Goal: Communication & Community: Answer question/provide support

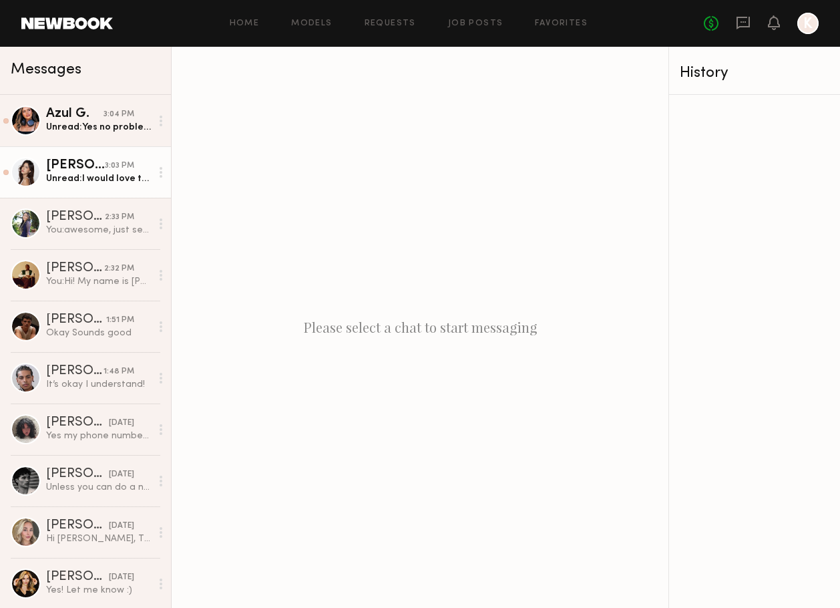
click at [93, 169] on div "[PERSON_NAME]" at bounding box center [75, 165] width 59 height 13
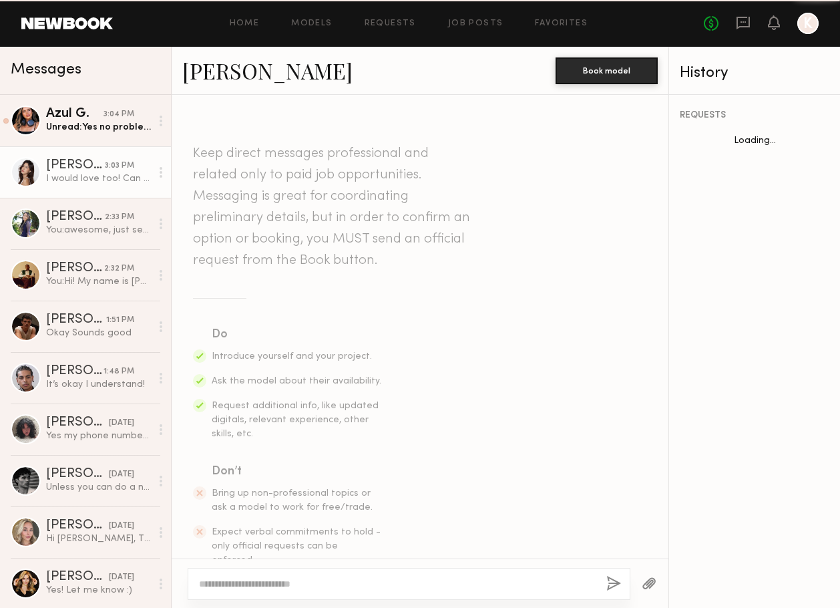
scroll to position [553, 0]
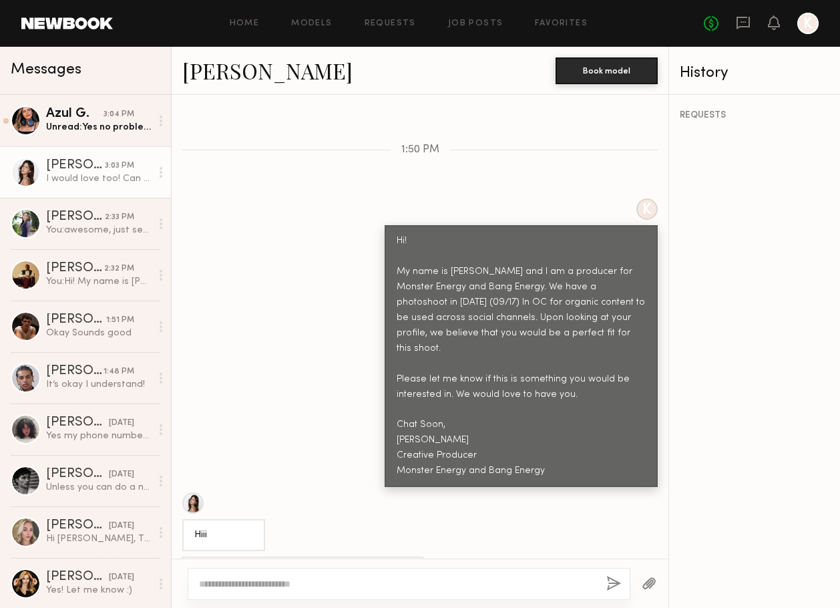
click at [245, 586] on textarea at bounding box center [397, 583] width 397 height 13
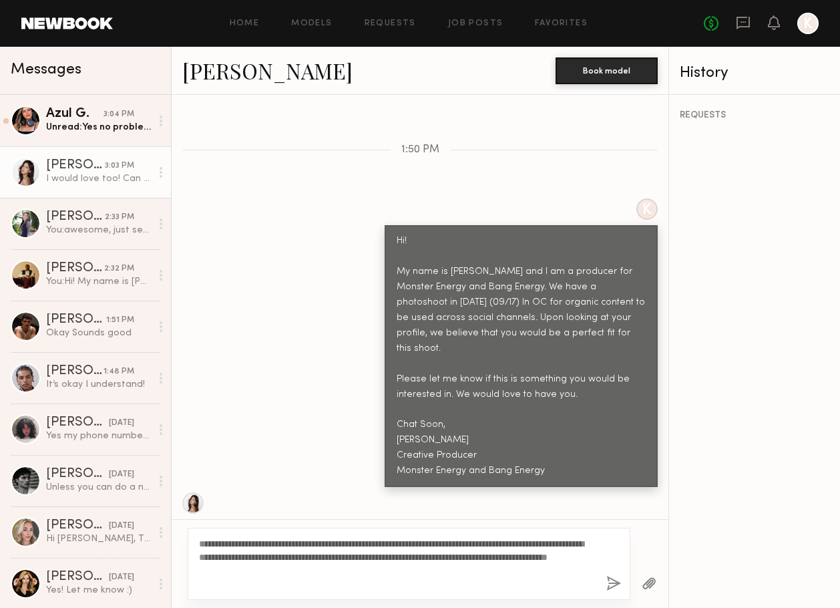
type textarea "**********"
click at [613, 586] on button "button" at bounding box center [614, 584] width 15 height 17
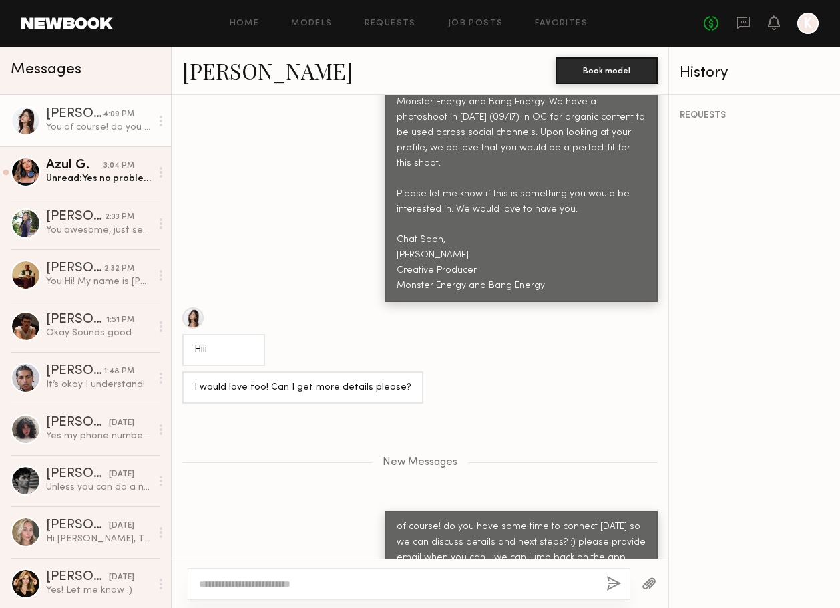
scroll to position [821, 0]
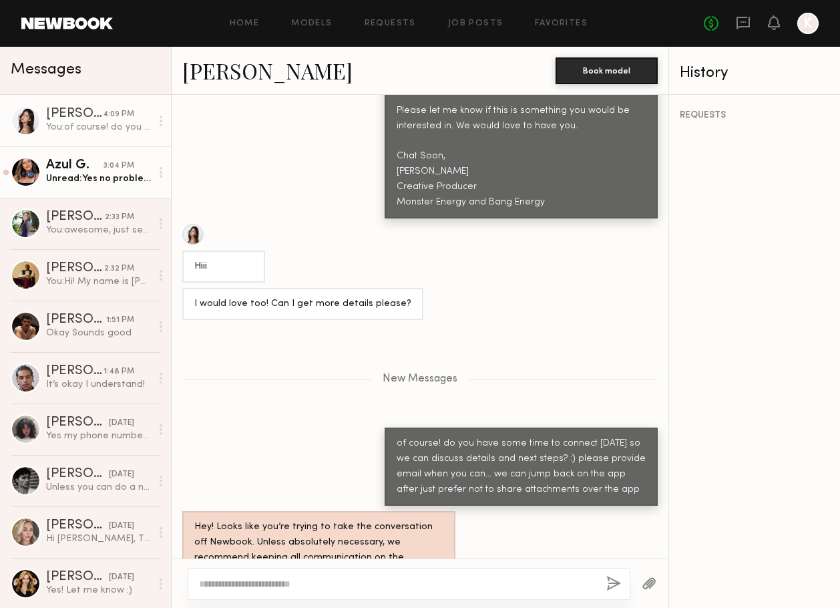
click at [84, 177] on div "Unread: Yes no problem! My email is Azul.gabrielson@gmail.com" at bounding box center [98, 178] width 105 height 13
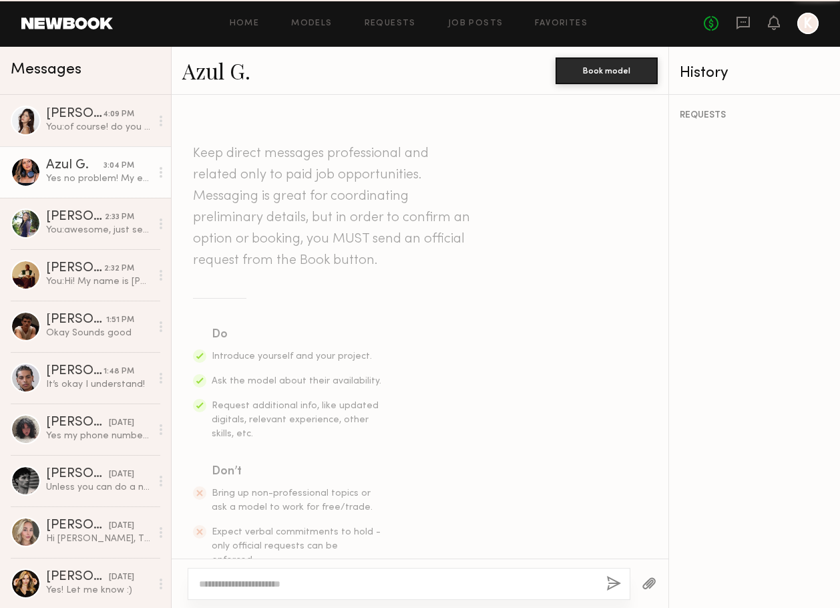
scroll to position [693, 0]
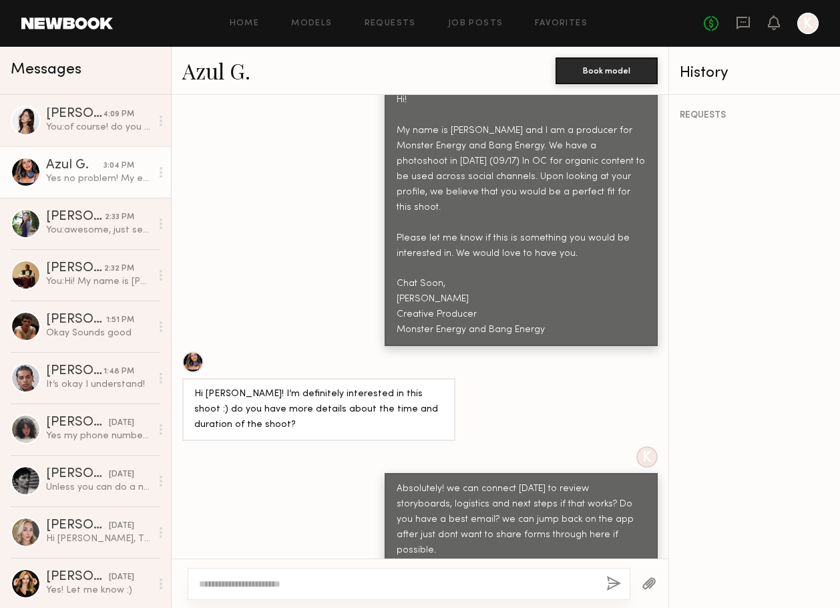
click at [224, 79] on link "Azul G." at bounding box center [216, 70] width 68 height 29
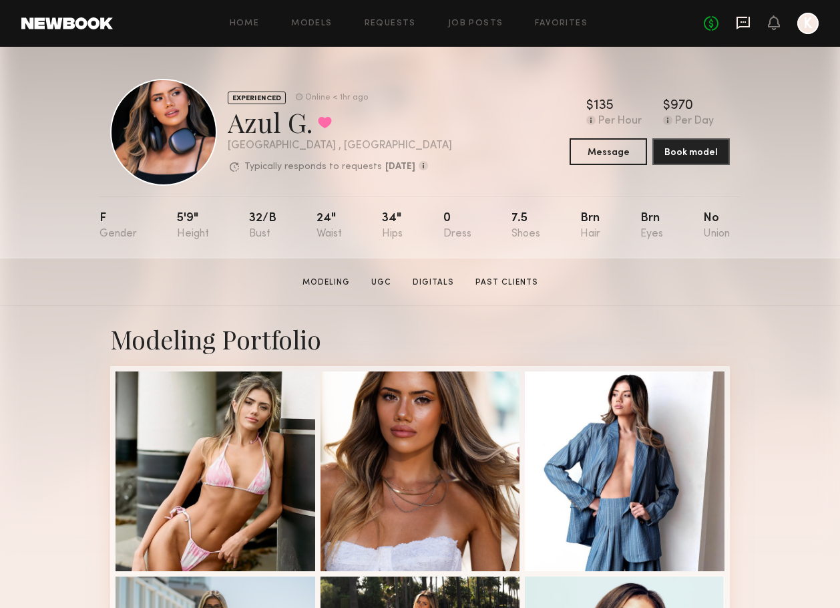
click at [747, 26] on icon at bounding box center [743, 23] width 13 height 13
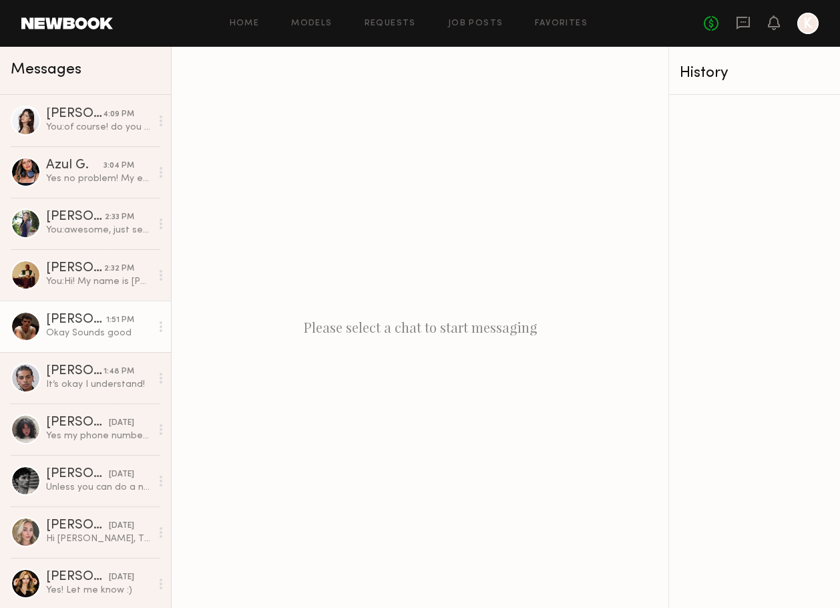
click at [50, 335] on div "Okay Sounds good" at bounding box center [98, 333] width 105 height 13
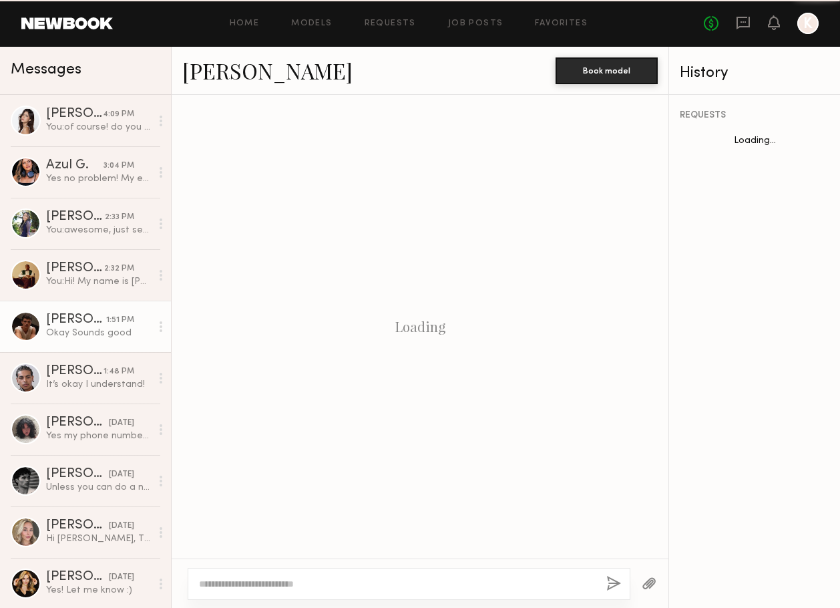
scroll to position [928, 0]
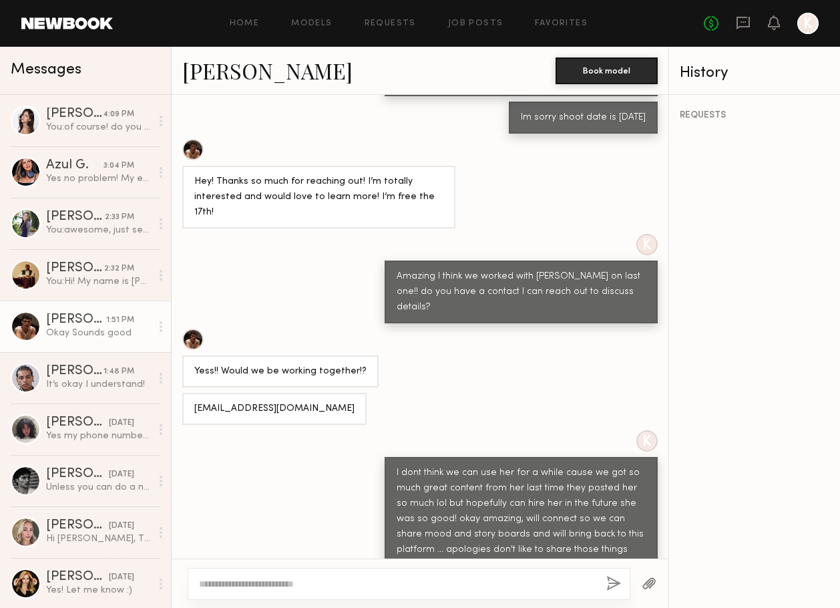
click at [236, 66] on link "Sterling R." at bounding box center [267, 70] width 170 height 29
click at [82, 381] on div "It’s okay I understand!" at bounding box center [98, 384] width 105 height 13
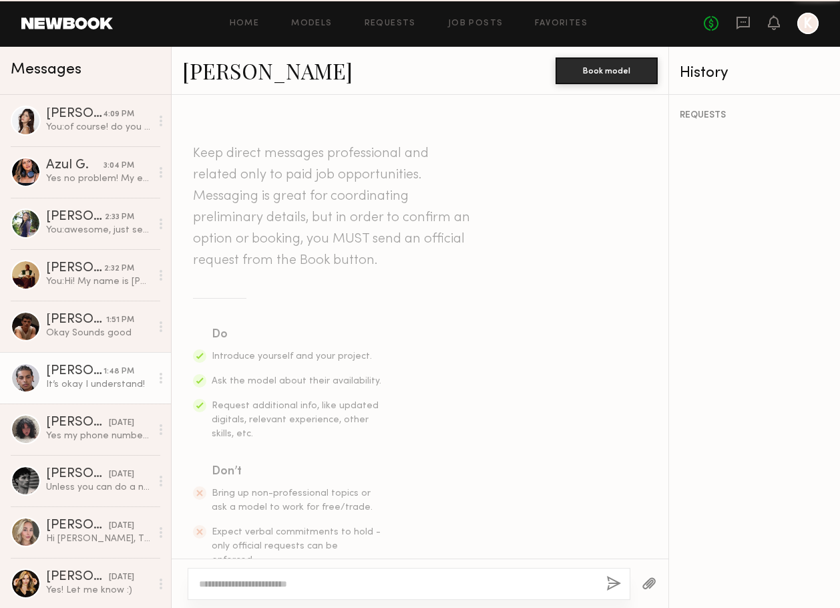
scroll to position [791, 0]
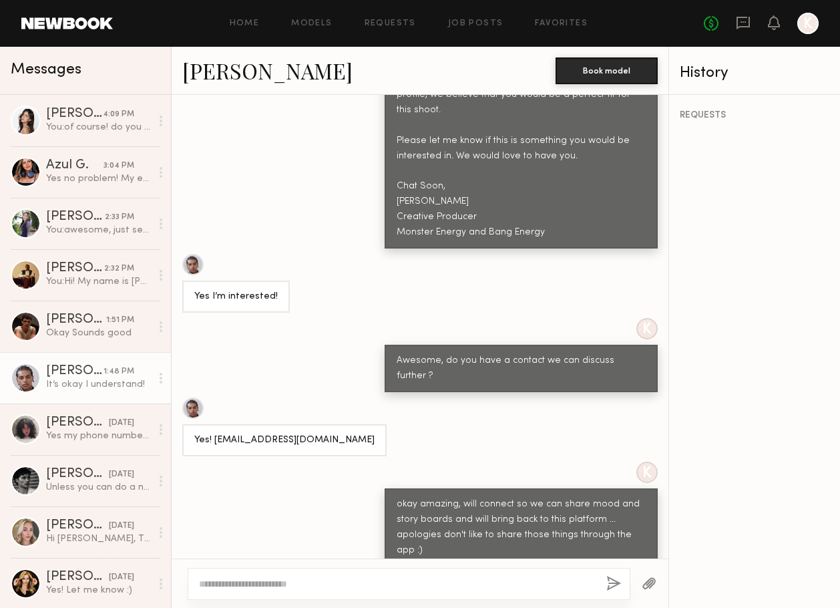
click at [237, 68] on link "Jaylin D." at bounding box center [267, 70] width 170 height 29
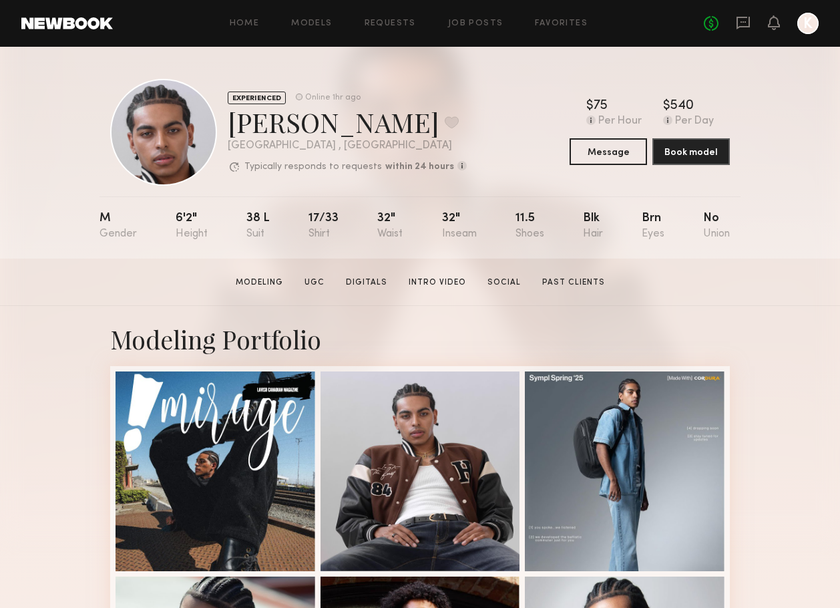
click at [189, 144] on div at bounding box center [163, 132] width 107 height 107
click at [744, 17] on icon at bounding box center [743, 23] width 13 height 13
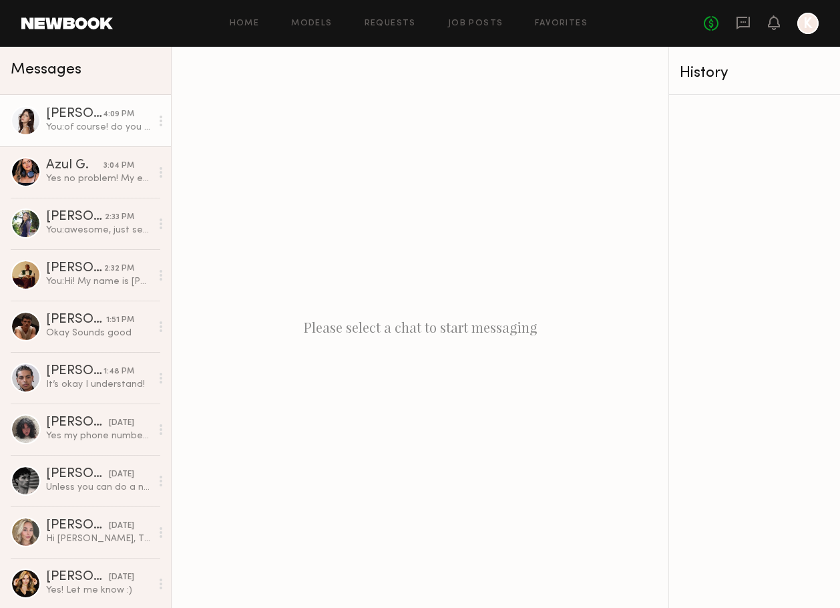
click at [97, 110] on div "Gizelle D." at bounding box center [74, 114] width 57 height 13
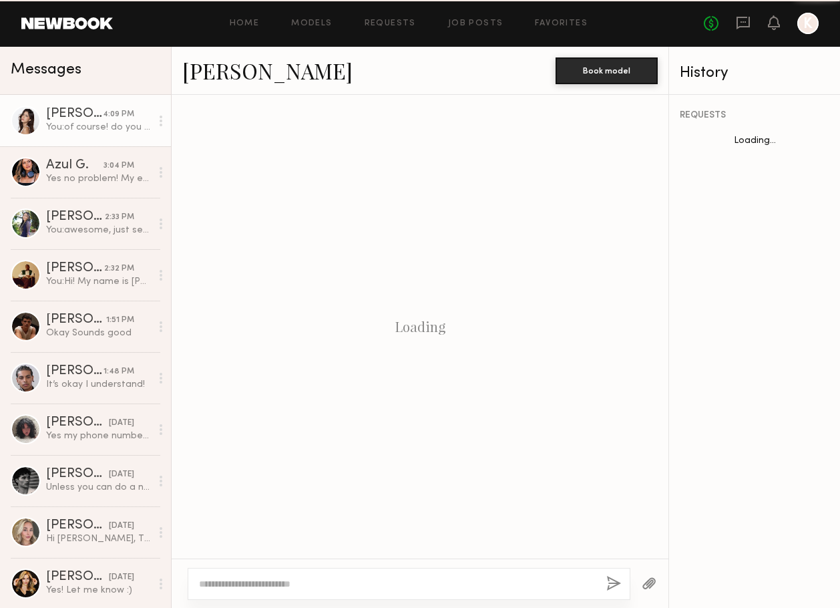
scroll to position [720, 0]
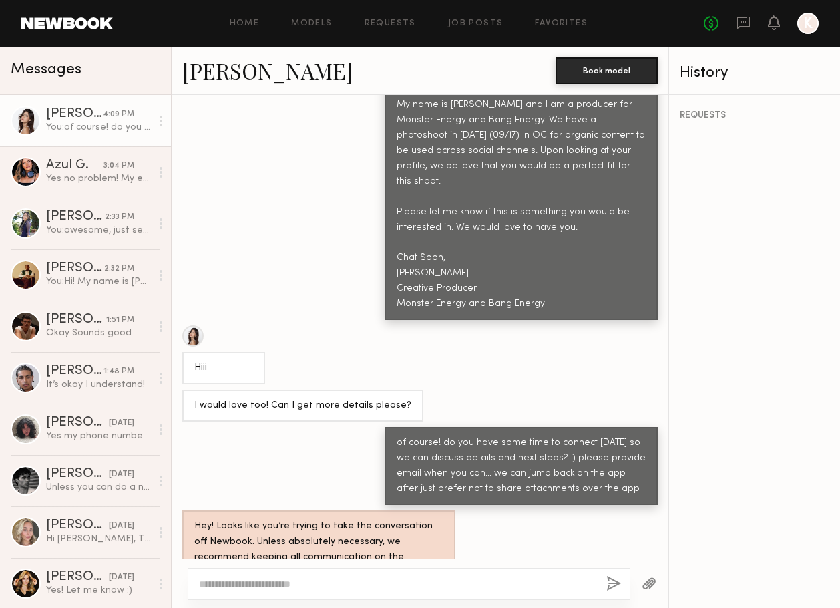
click at [257, 69] on link "Gizelle D." at bounding box center [267, 70] width 170 height 29
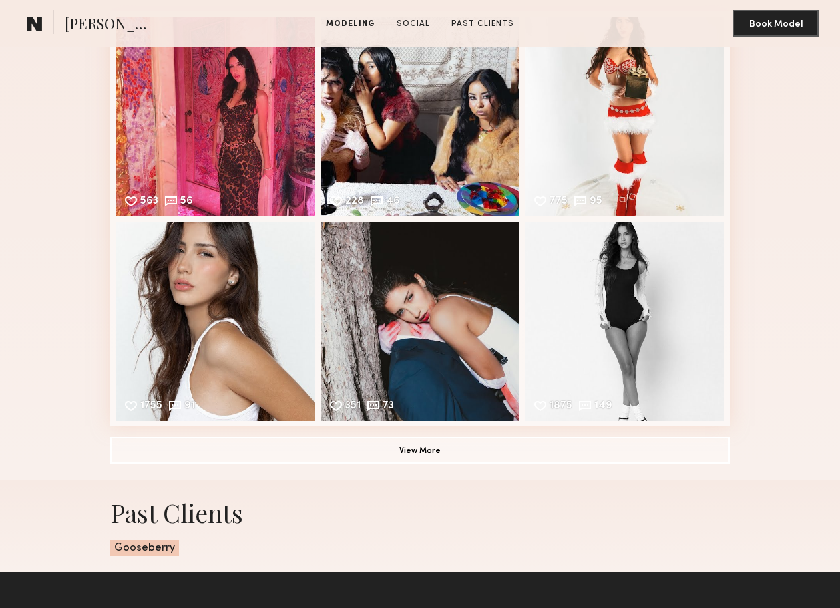
scroll to position [1183, 0]
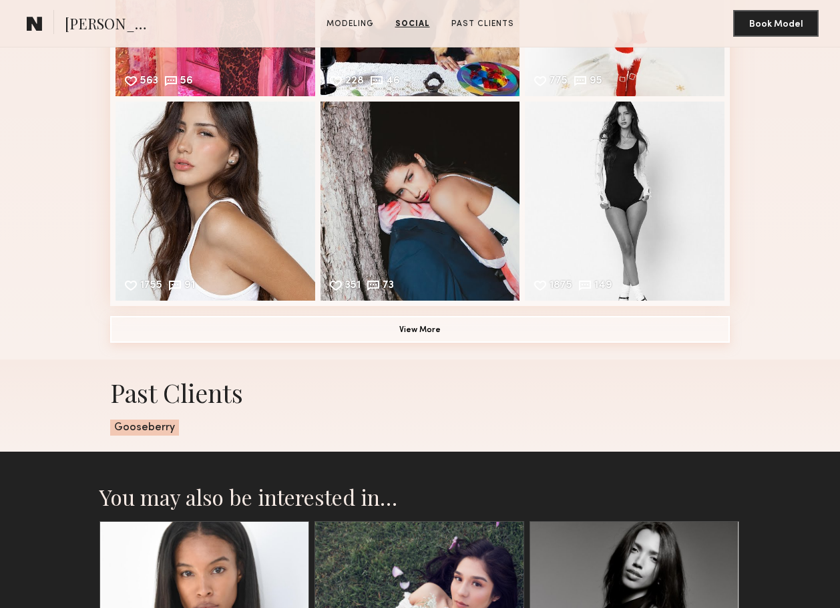
click at [497, 333] on button "View More" at bounding box center [420, 329] width 620 height 27
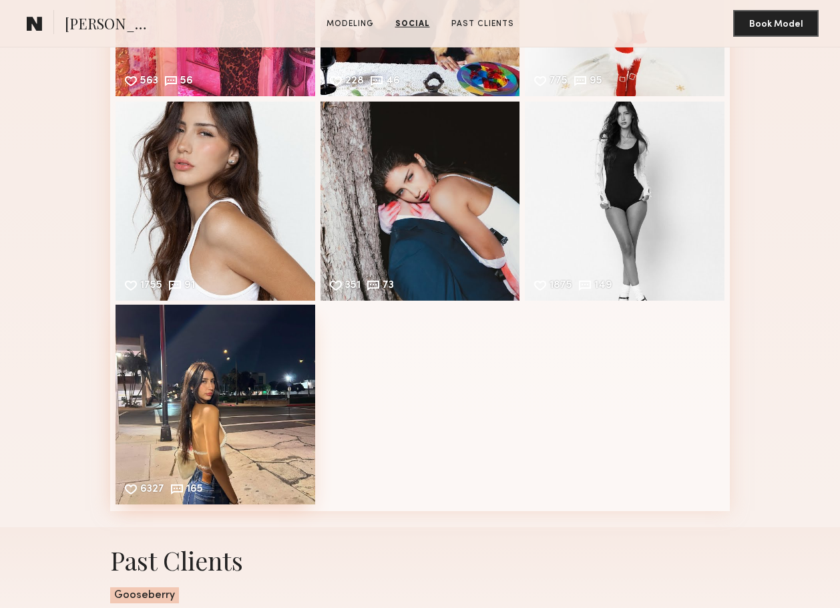
click at [251, 393] on div "6327 165 Likes & comments displayed to show model’s engagement" at bounding box center [216, 405] width 200 height 200
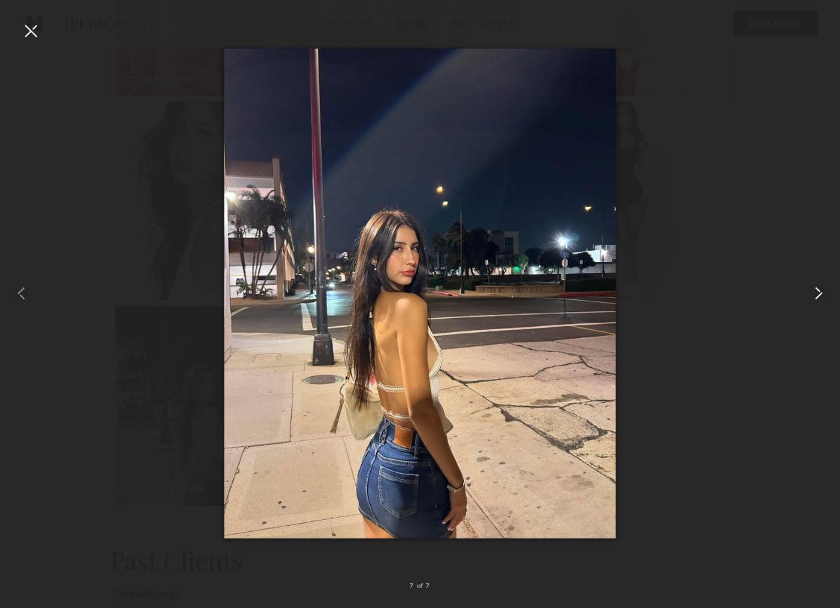
click at [819, 296] on common-icon at bounding box center [818, 293] width 21 height 21
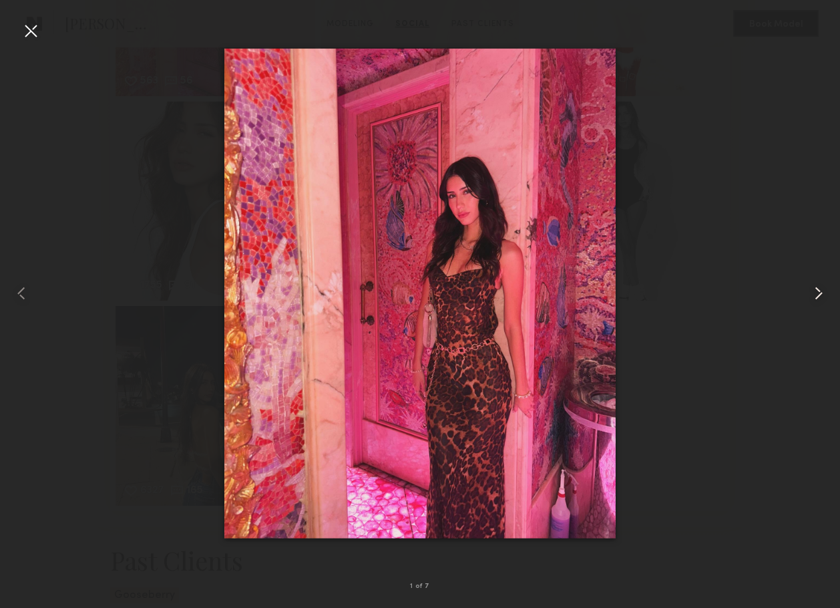
click at [819, 296] on common-icon at bounding box center [818, 293] width 21 height 21
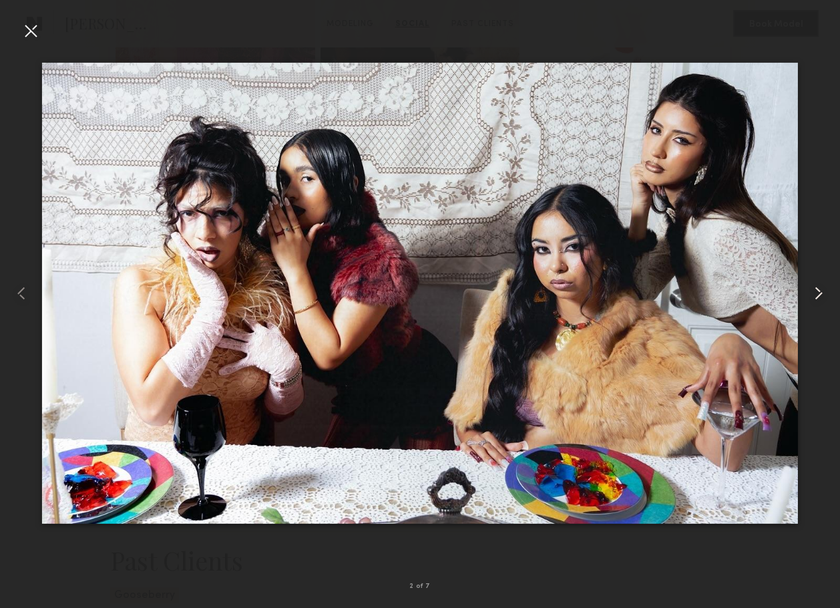
click at [819, 297] on common-icon at bounding box center [818, 293] width 21 height 21
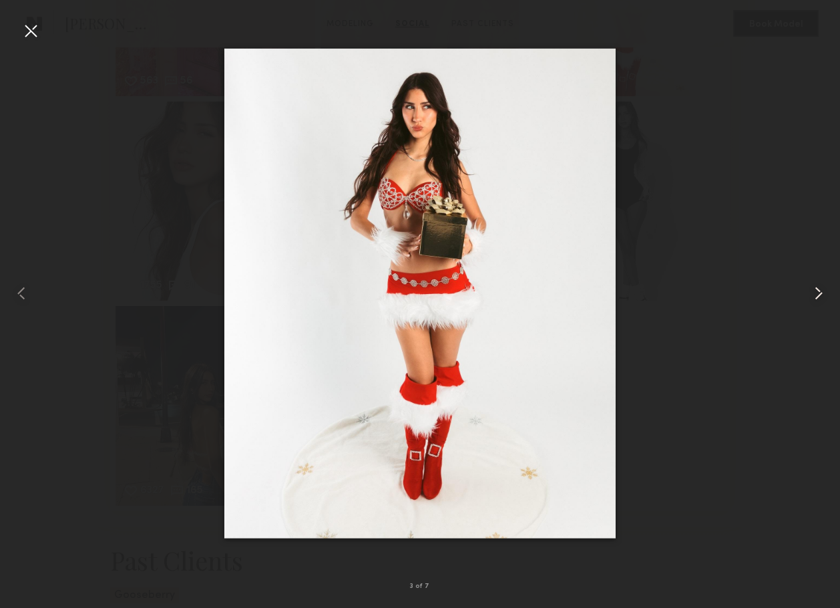
click at [820, 297] on common-icon at bounding box center [818, 293] width 21 height 21
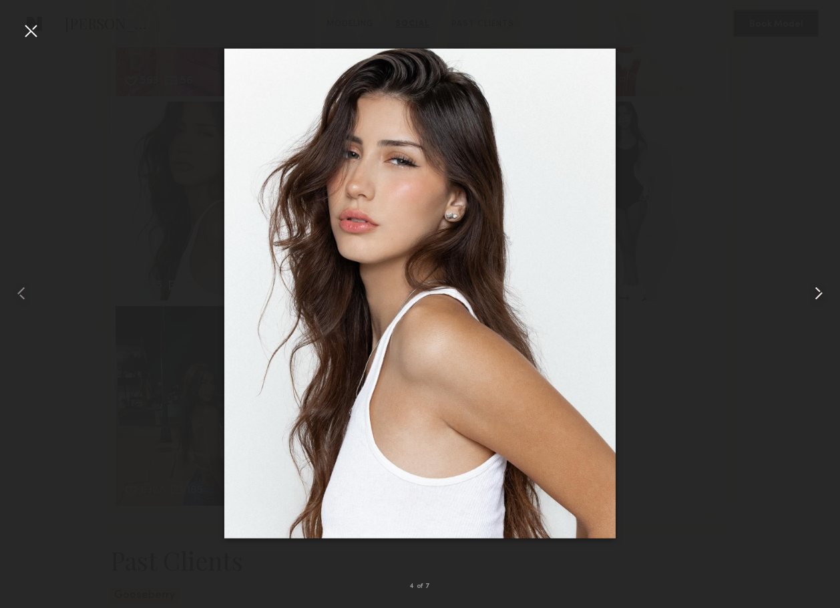
click at [820, 297] on common-icon at bounding box center [818, 293] width 21 height 21
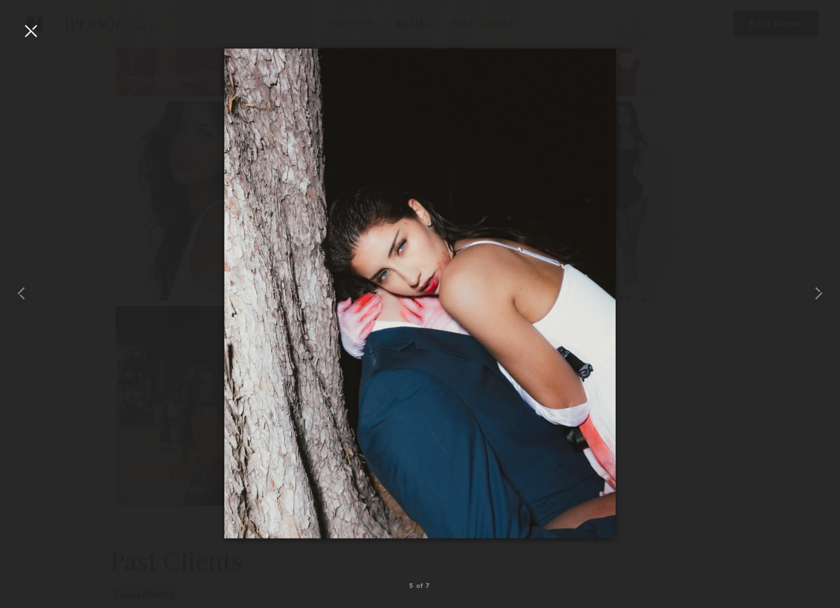
click at [37, 34] on div at bounding box center [30, 30] width 21 height 21
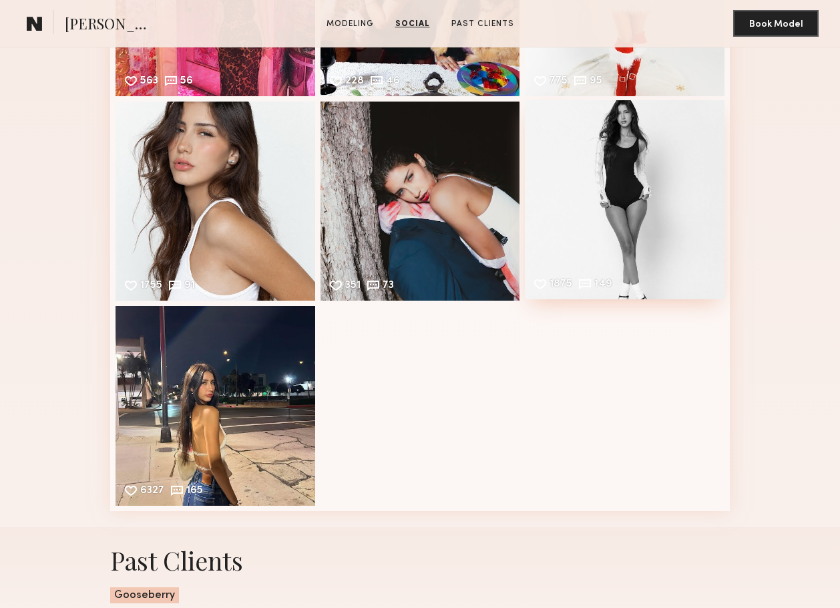
click at [675, 234] on div "1875 149 Likes & comments displayed to show model’s engagement" at bounding box center [625, 200] width 200 height 200
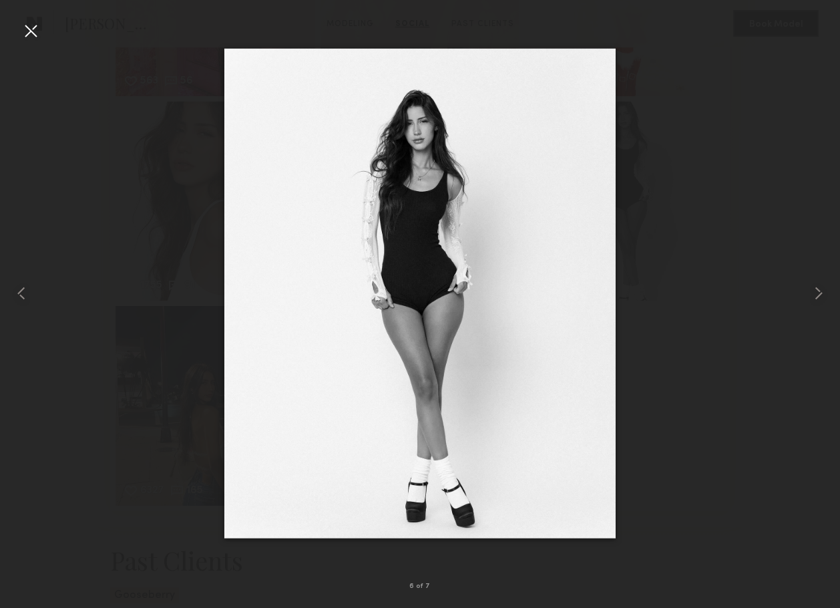
click at [29, 35] on div at bounding box center [30, 30] width 21 height 21
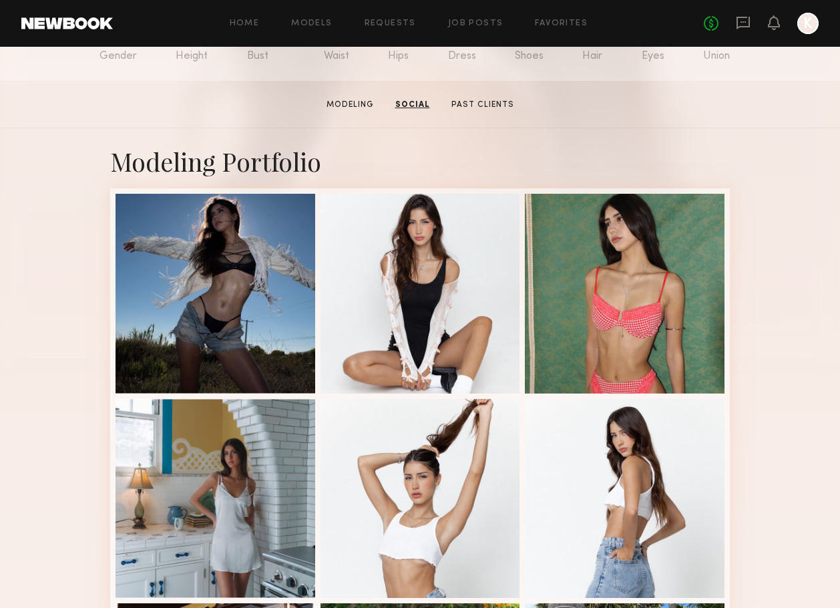
scroll to position [0, 0]
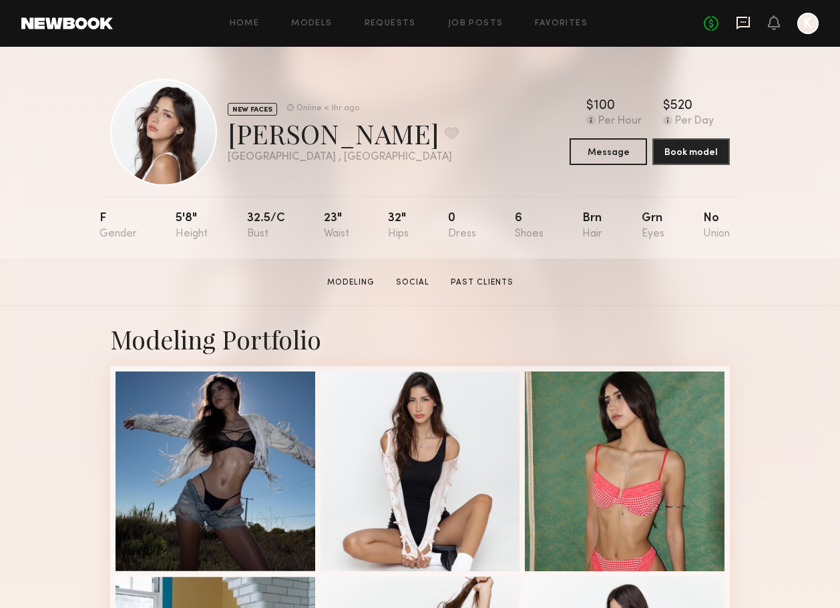
click at [744, 29] on icon at bounding box center [743, 22] width 15 height 15
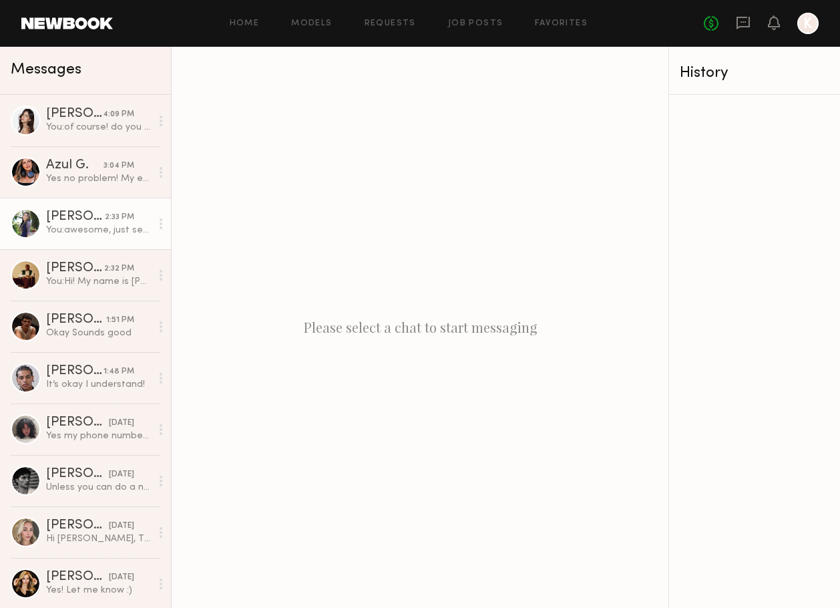
click at [53, 220] on div "Lynn H." at bounding box center [75, 216] width 59 height 13
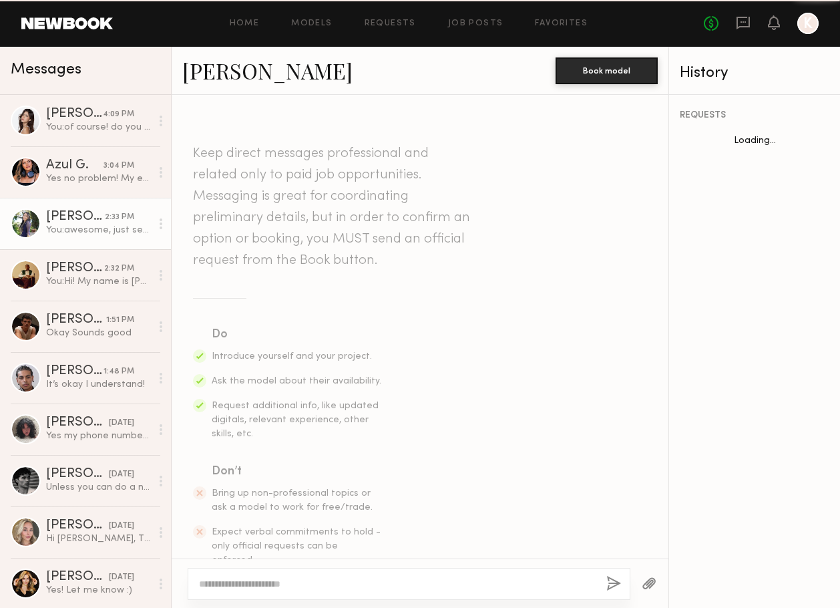
scroll to position [810, 0]
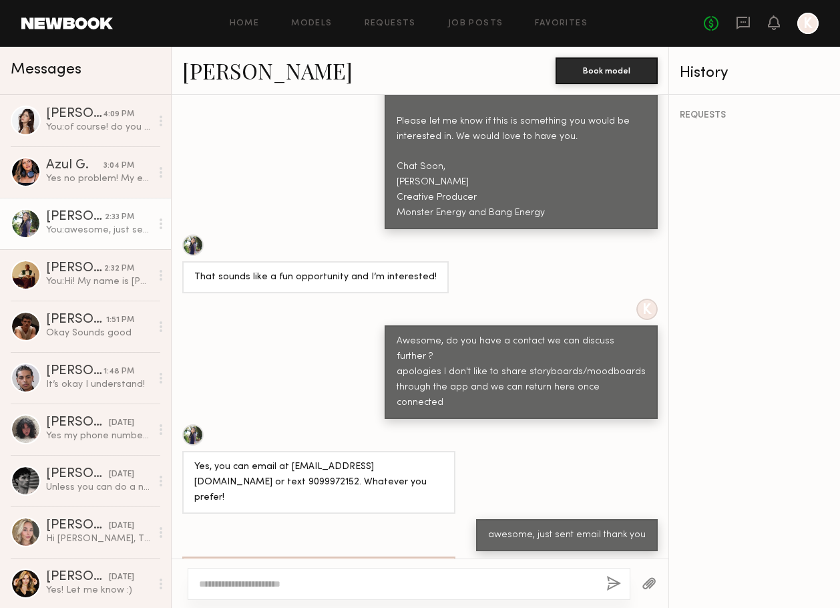
click at [218, 77] on link "Lynn H." at bounding box center [267, 70] width 170 height 29
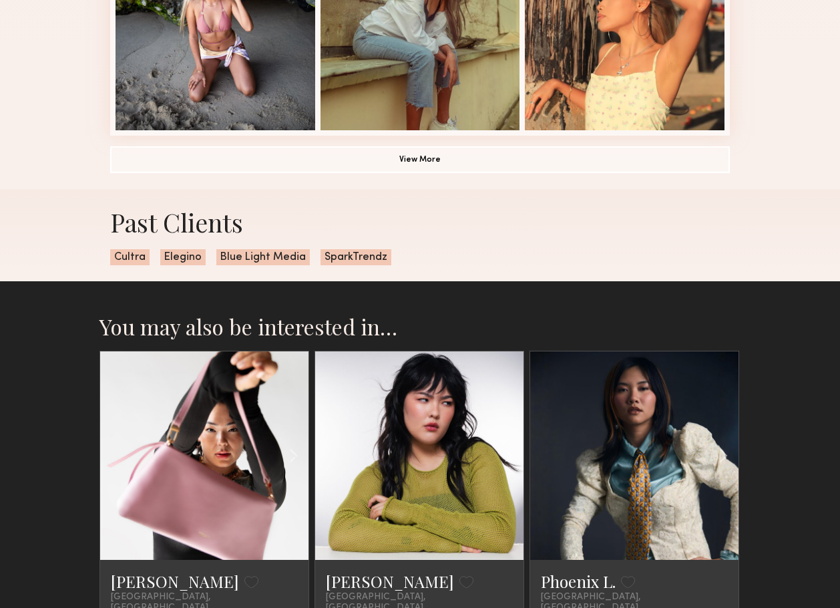
scroll to position [975, 0]
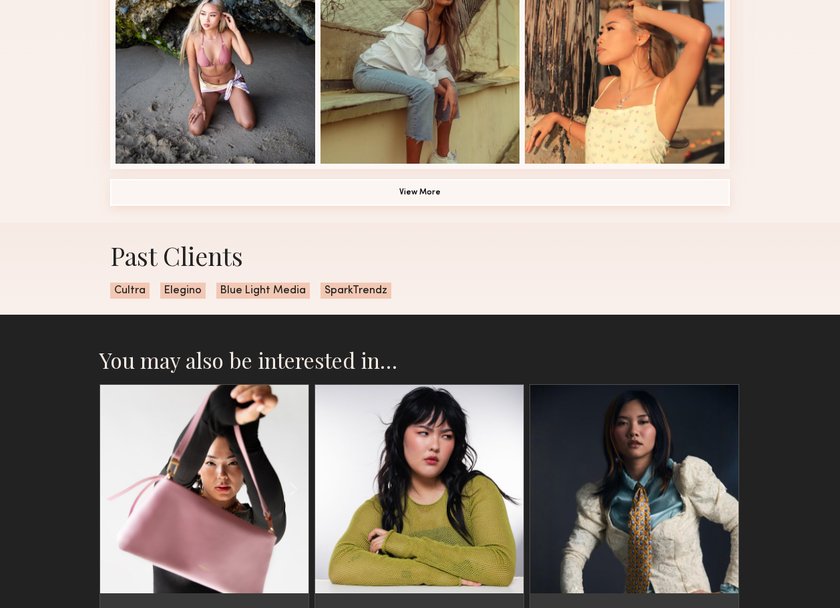
click at [412, 193] on button "View More" at bounding box center [420, 192] width 620 height 27
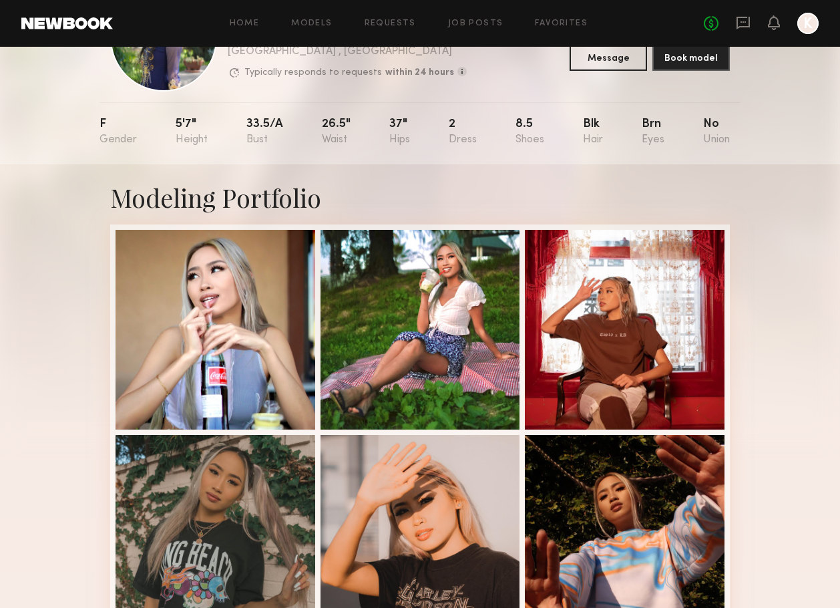
scroll to position [0, 0]
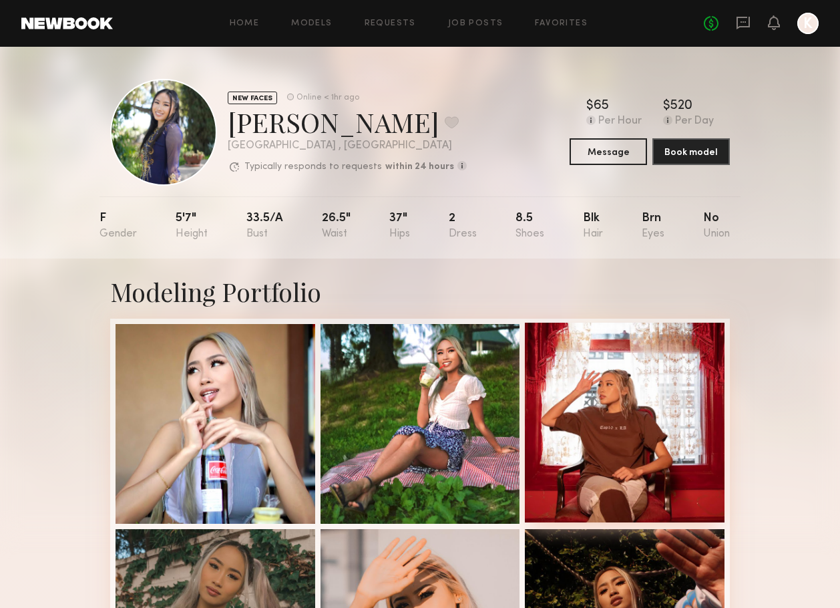
click at [675, 353] on div at bounding box center [625, 423] width 200 height 200
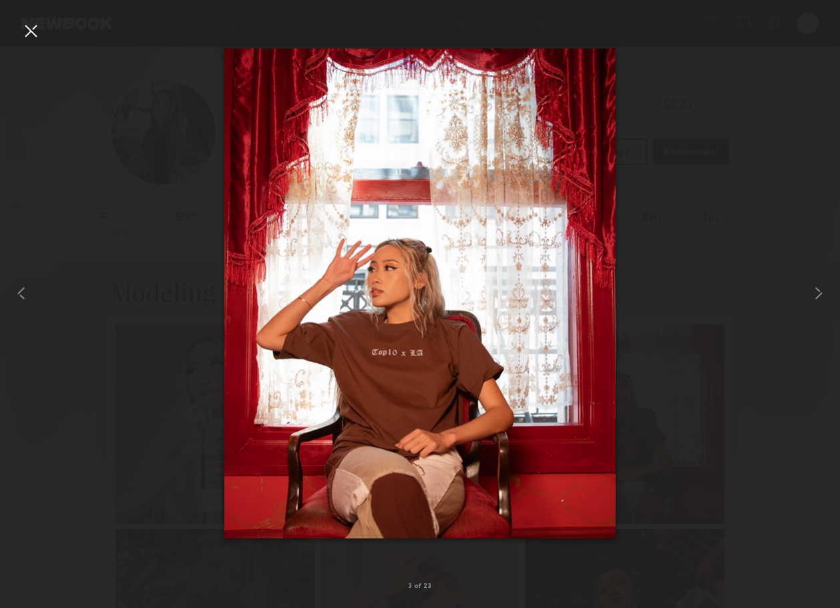
click at [26, 31] on div at bounding box center [30, 30] width 21 height 21
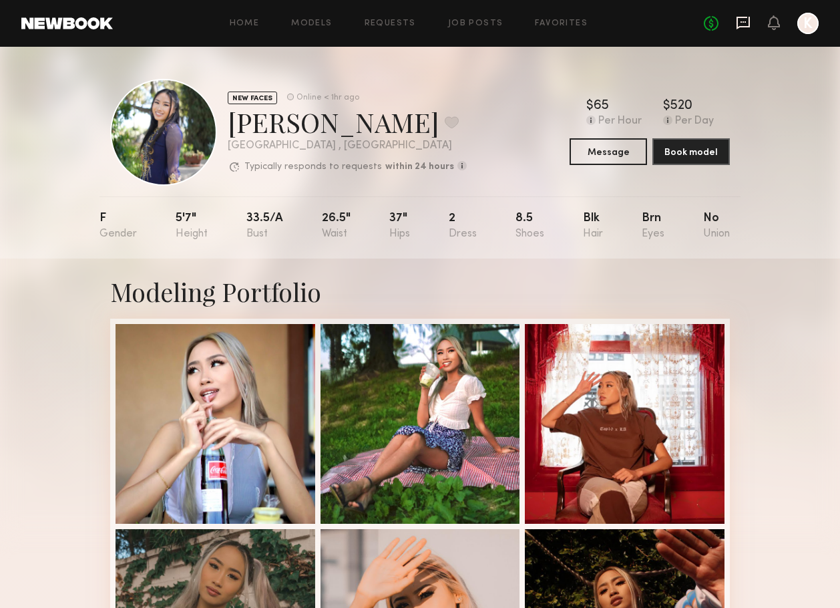
click at [738, 29] on icon at bounding box center [743, 22] width 15 height 15
